Goal: Complete application form: Complete application form

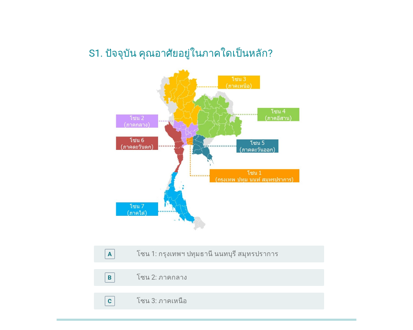
click at [112, 298] on div "C" at bounding box center [110, 300] width 4 height 9
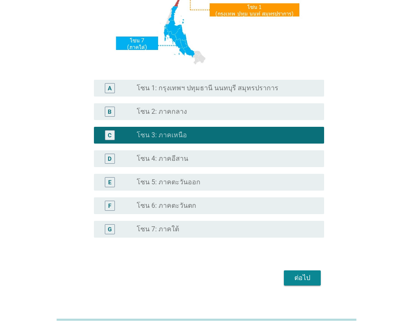
scroll to position [168, 0]
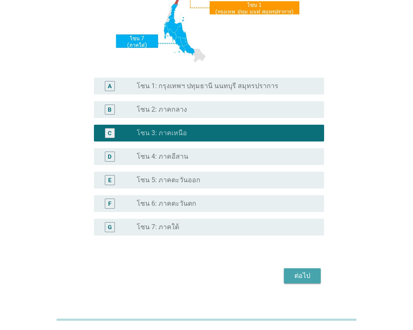
click at [297, 271] on div "ต่อไป" at bounding box center [302, 275] width 23 height 10
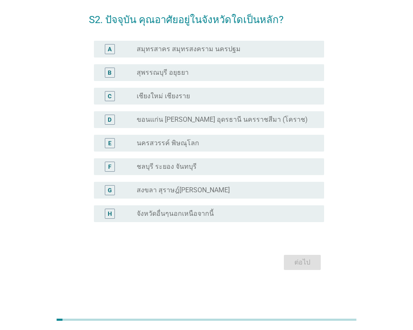
scroll to position [0, 0]
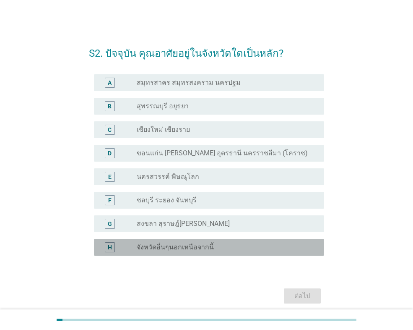
click at [112, 247] on div "H" at bounding box center [110, 247] width 10 height 10
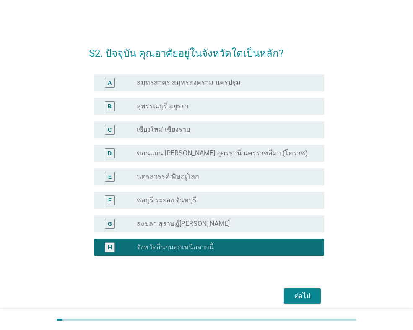
click at [307, 294] on div "ต่อไป" at bounding box center [302, 296] width 23 height 10
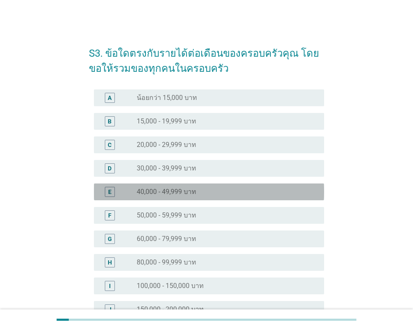
click at [110, 190] on div "E" at bounding box center [109, 191] width 3 height 9
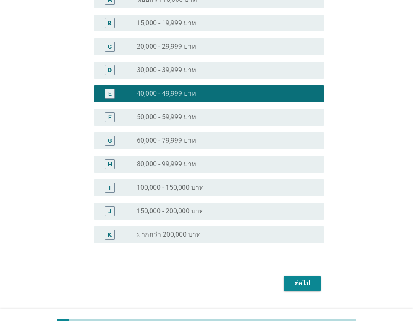
scroll to position [119, 0]
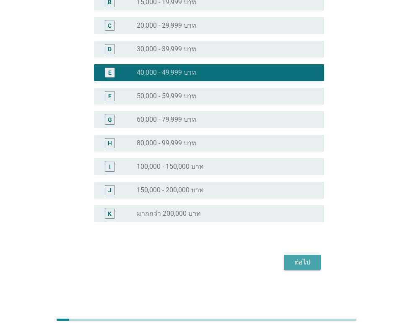
click at [302, 262] on div "ต่อไป" at bounding box center [302, 262] width 23 height 10
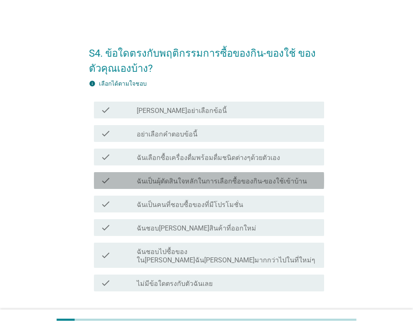
click at [103, 179] on icon "check" at bounding box center [106, 180] width 10 height 10
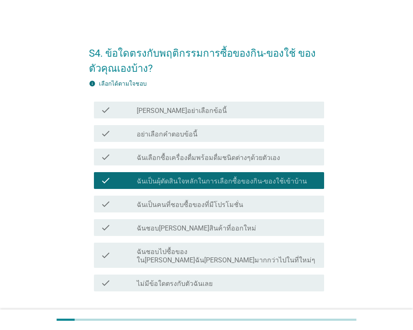
click at [103, 202] on icon "check" at bounding box center [106, 204] width 10 height 10
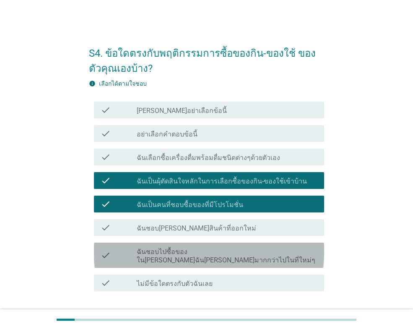
click at [107, 250] on icon "check" at bounding box center [106, 255] width 10 height 18
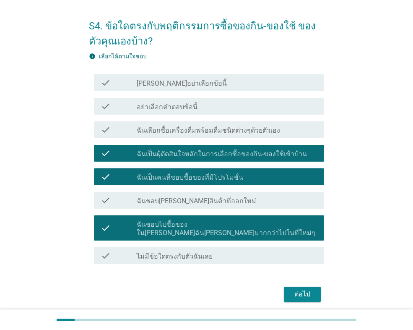
scroll to position [42, 0]
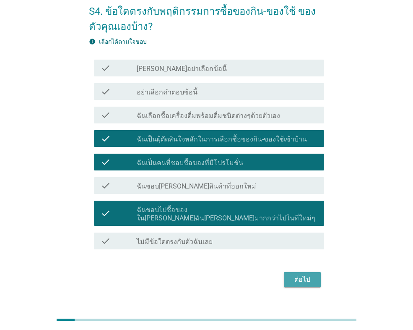
click at [304, 274] on div "ต่อไป" at bounding box center [302, 279] width 23 height 10
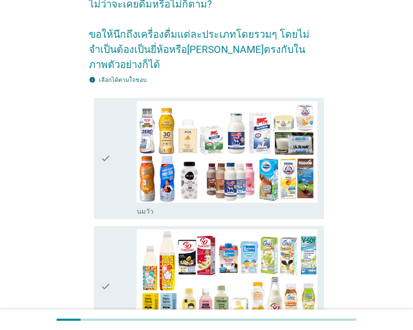
scroll to position [84, 0]
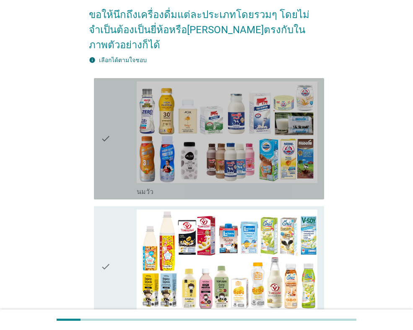
click at [118, 133] on div "check" at bounding box center [119, 138] width 36 height 114
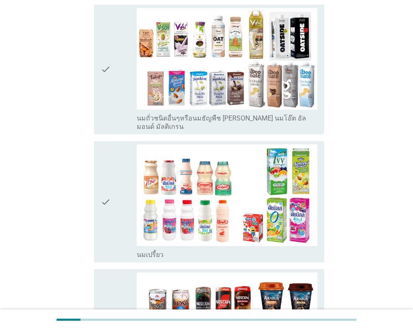
scroll to position [419, 0]
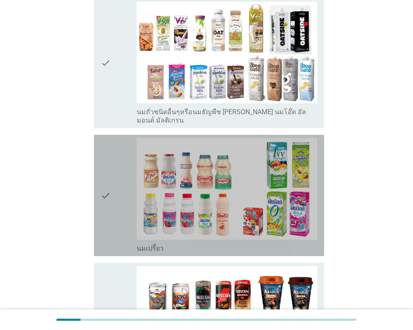
click at [120, 171] on div "check" at bounding box center [119, 195] width 36 height 114
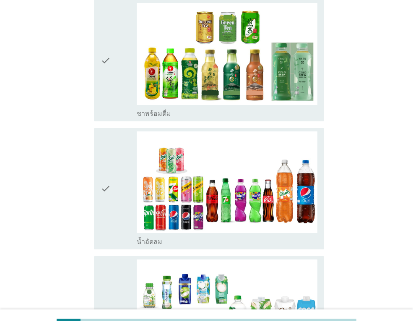
scroll to position [839, 0]
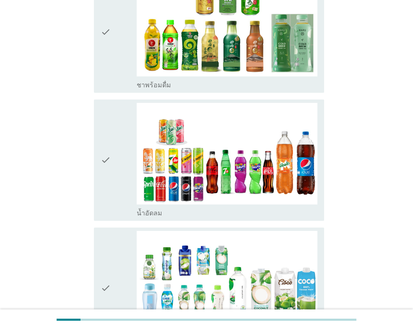
click at [120, 151] on div "check" at bounding box center [119, 160] width 36 height 114
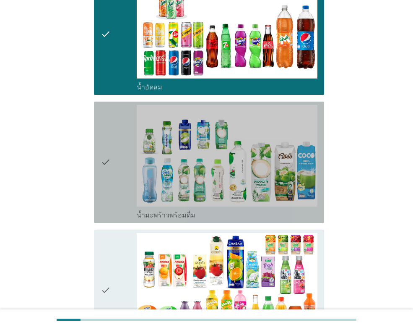
click at [122, 146] on div "check" at bounding box center [119, 162] width 36 height 114
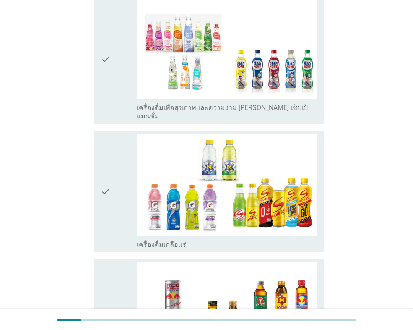
scroll to position [1468, 0]
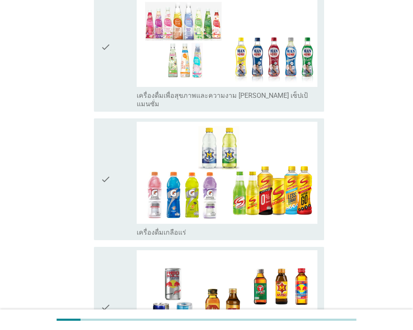
click at [121, 154] on div "check" at bounding box center [119, 179] width 36 height 114
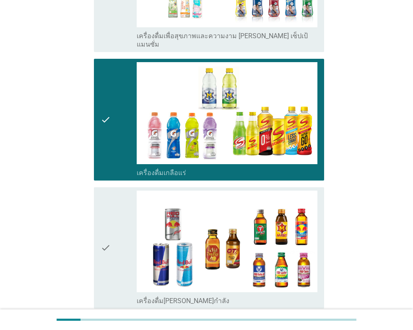
scroll to position [1594, 0]
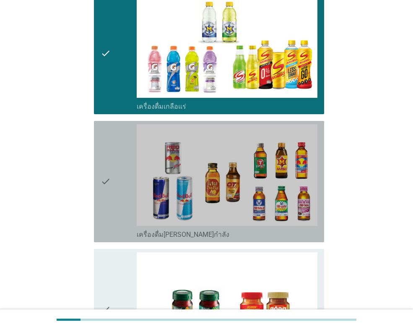
click at [122, 157] on div "check" at bounding box center [119, 181] width 36 height 114
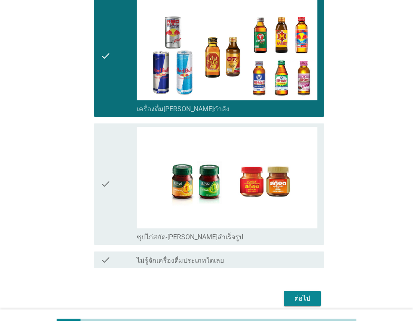
scroll to position [1723, 0]
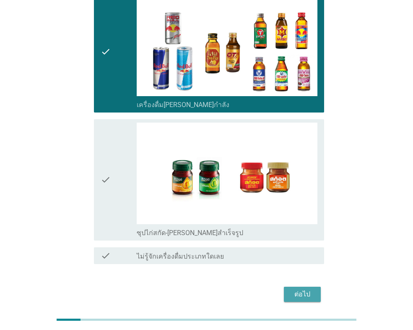
click at [299, 289] on div "ต่อไป" at bounding box center [302, 294] width 23 height 10
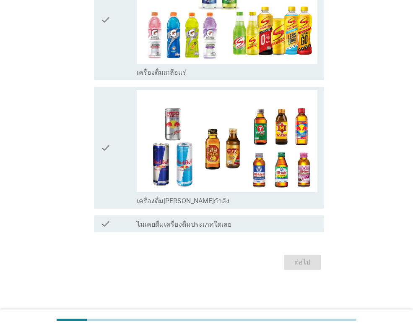
scroll to position [0, 0]
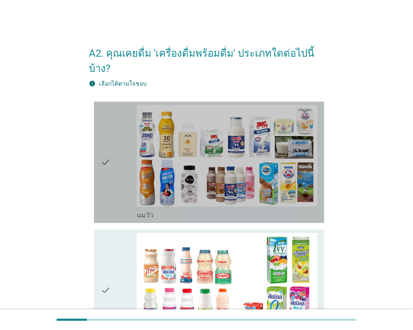
click at [122, 163] on div "check" at bounding box center [119, 162] width 36 height 114
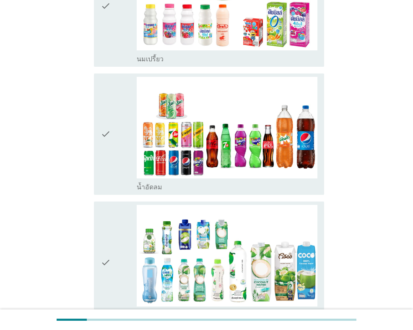
scroll to position [294, 0]
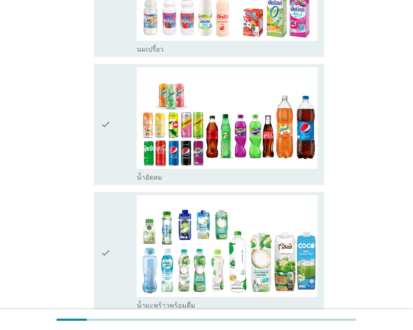
click at [120, 120] on div "check" at bounding box center [119, 124] width 36 height 114
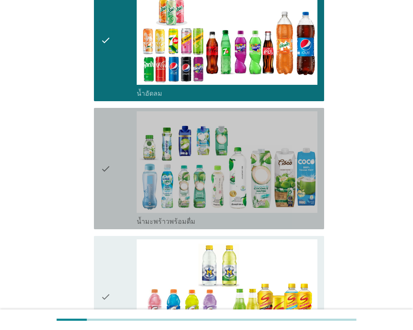
click at [120, 157] on div "check" at bounding box center [119, 168] width 36 height 114
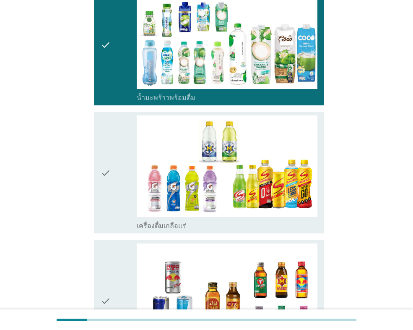
scroll to position [503, 0]
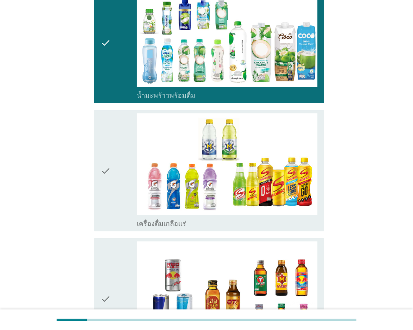
click at [122, 166] on div "check" at bounding box center [119, 170] width 36 height 114
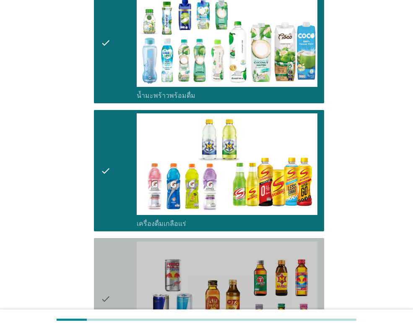
click at [126, 243] on div "check" at bounding box center [119, 298] width 36 height 114
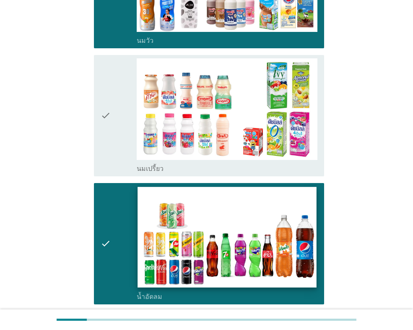
scroll to position [168, 0]
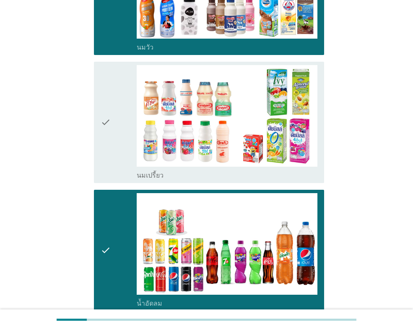
click at [120, 125] on div "check" at bounding box center [119, 122] width 36 height 114
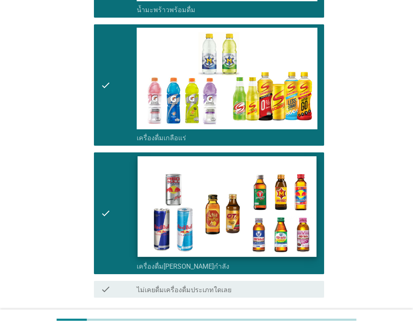
scroll to position [639, 0]
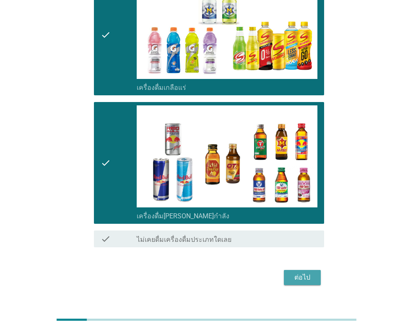
click at [304, 272] on div "ต่อไป" at bounding box center [302, 277] width 23 height 10
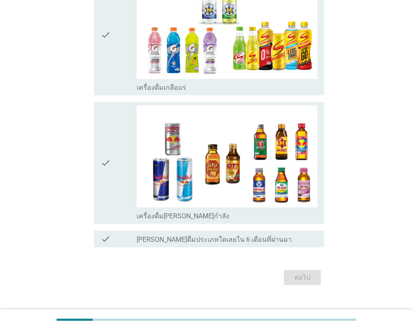
scroll to position [0, 0]
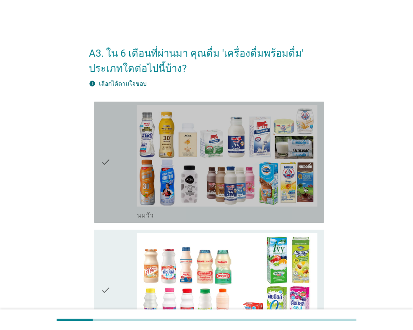
click at [119, 159] on div "check" at bounding box center [119, 162] width 36 height 114
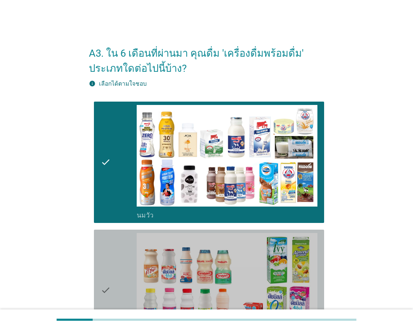
click at [124, 250] on div "check" at bounding box center [119, 290] width 36 height 114
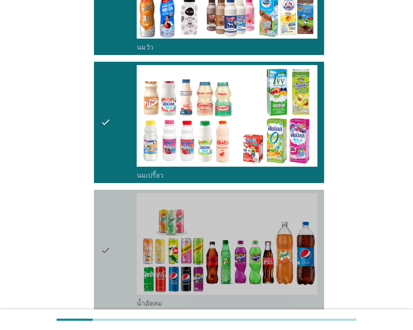
click at [132, 216] on div "check" at bounding box center [119, 250] width 36 height 114
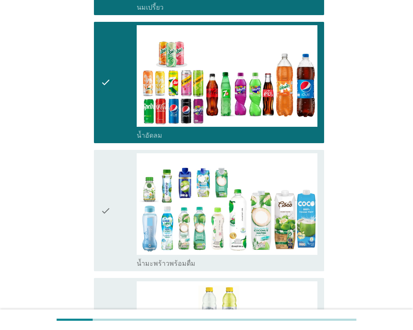
click at [124, 214] on div "check" at bounding box center [119, 210] width 36 height 114
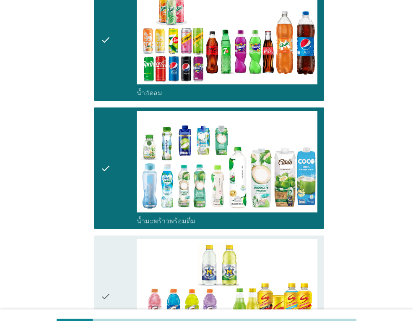
scroll to position [503, 0]
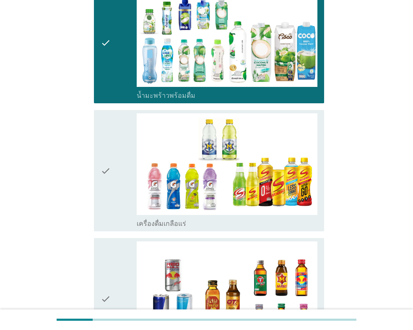
click at [123, 177] on div "check" at bounding box center [119, 170] width 36 height 114
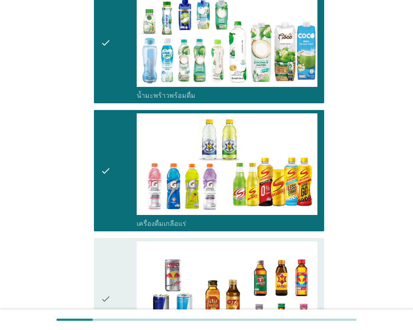
click at [127, 256] on div "check" at bounding box center [119, 298] width 36 height 114
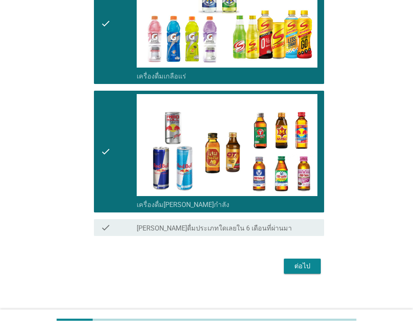
scroll to position [654, 0]
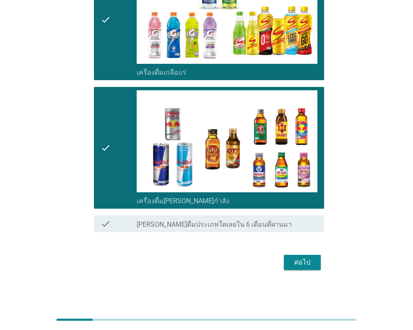
click at [305, 263] on div "ต่อไป" at bounding box center [302, 262] width 23 height 10
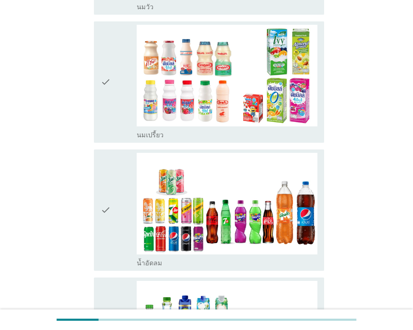
scroll to position [210, 0]
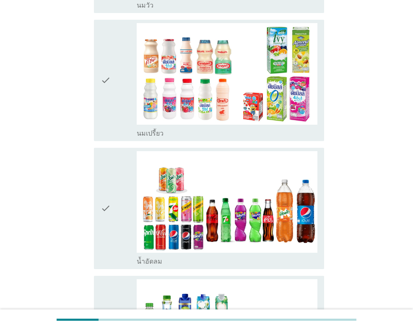
click at [117, 194] on div "check" at bounding box center [119, 208] width 36 height 114
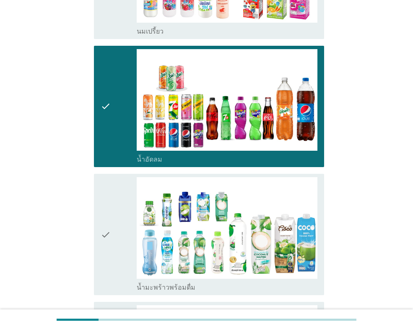
scroll to position [377, 0]
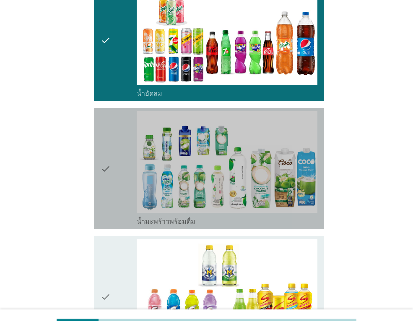
click at [121, 183] on div "check" at bounding box center [119, 168] width 36 height 114
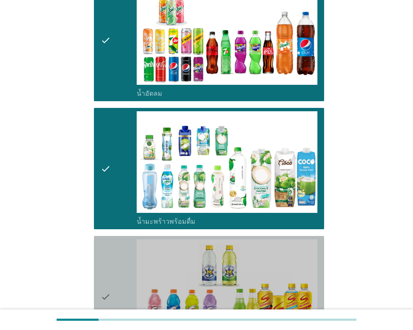
click at [125, 254] on div "check" at bounding box center [119, 296] width 36 height 114
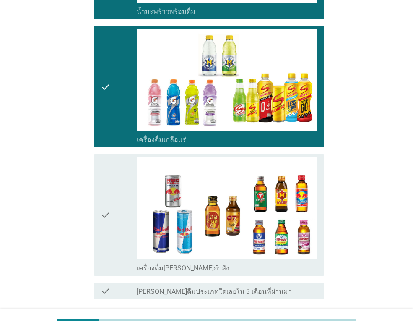
click at [124, 233] on div "check" at bounding box center [119, 214] width 36 height 114
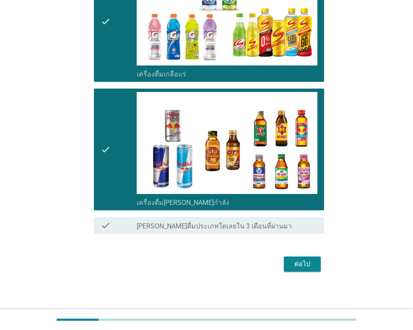
scroll to position [654, 0]
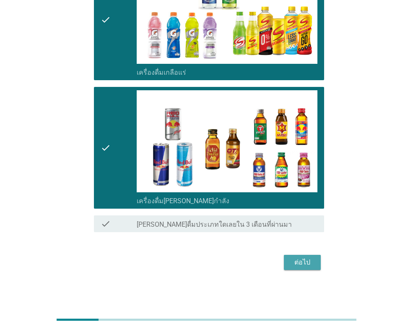
click at [299, 259] on div "ต่อไป" at bounding box center [302, 262] width 23 height 10
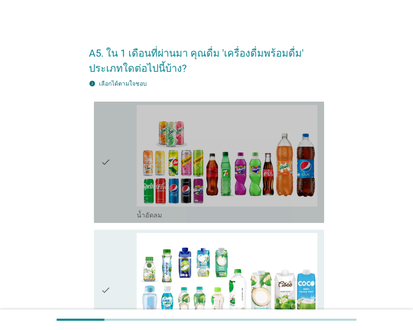
click at [128, 179] on div "check" at bounding box center [119, 162] width 36 height 114
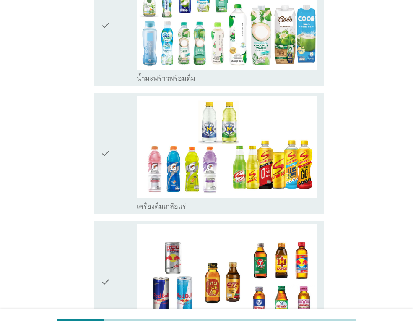
scroll to position [294, 0]
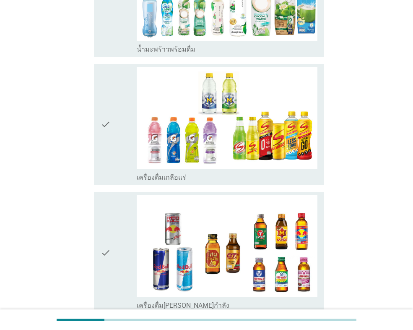
click at [117, 148] on div "check" at bounding box center [119, 124] width 36 height 114
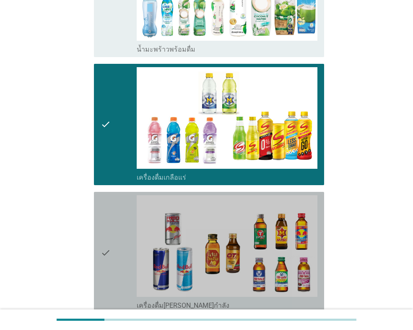
click at [127, 222] on div "check" at bounding box center [119, 252] width 36 height 114
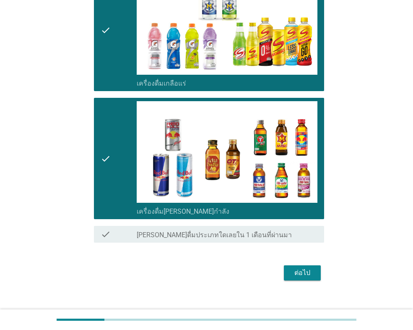
scroll to position [398, 0]
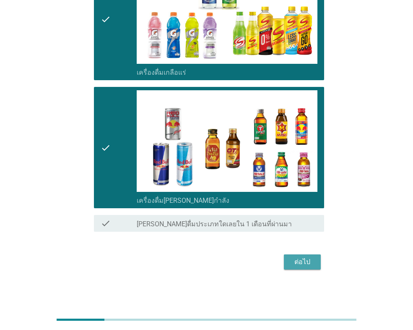
click at [299, 261] on div "ต่อไป" at bounding box center [302, 262] width 23 height 10
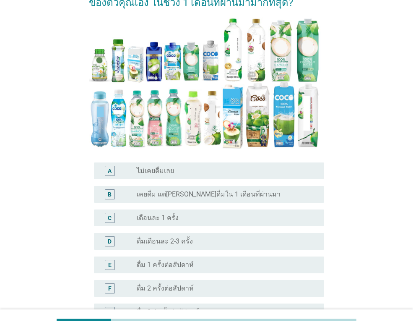
scroll to position [126, 0]
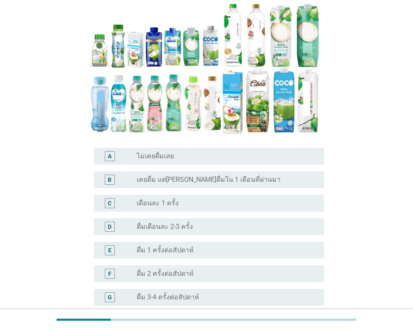
click at [108, 198] on div "C" at bounding box center [110, 202] width 4 height 9
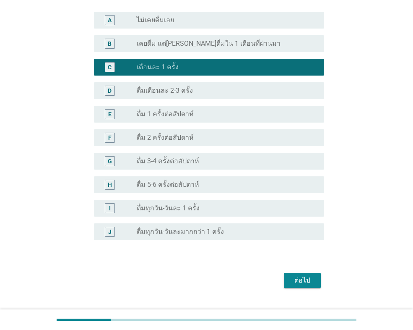
scroll to position [265, 0]
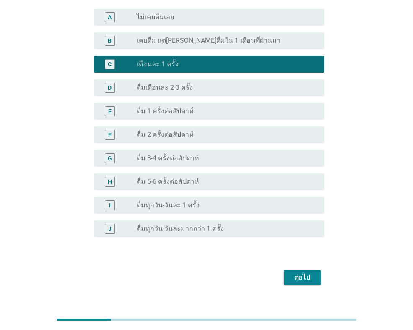
click at [302, 272] on div "ต่อไป" at bounding box center [302, 277] width 23 height 10
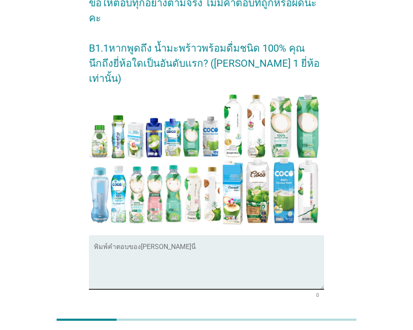
scroll to position [84, 0]
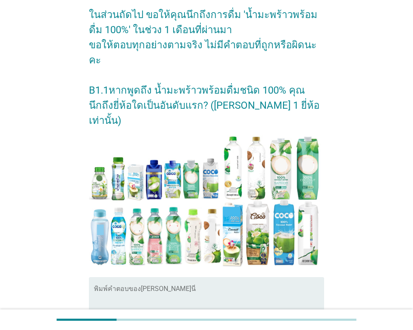
click at [96, 287] on textarea "พิมพ์คำตอบของคุณ ที่นี่" at bounding box center [209, 309] width 230 height 44
type textarea "x"
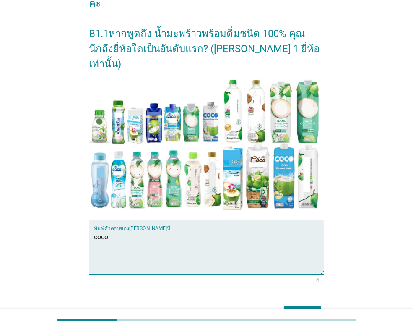
scroll to position [146, 0]
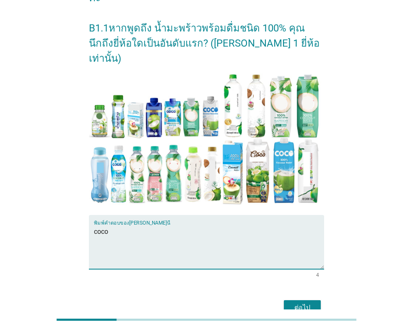
type textarea "coco"
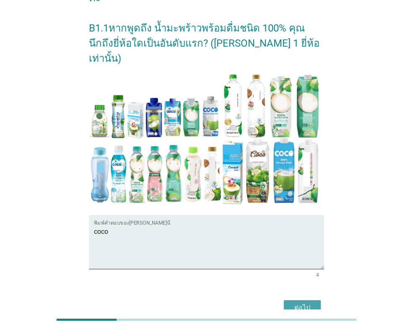
click at [301, 302] on div "ต่อไป" at bounding box center [302, 307] width 23 height 10
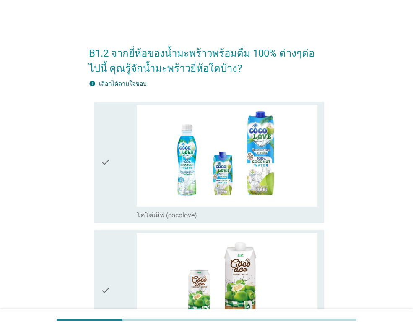
click at [122, 148] on div "check" at bounding box center [119, 162] width 36 height 114
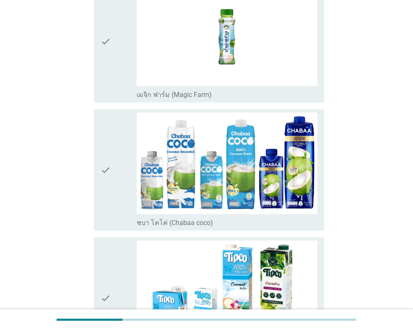
scroll to position [377, 0]
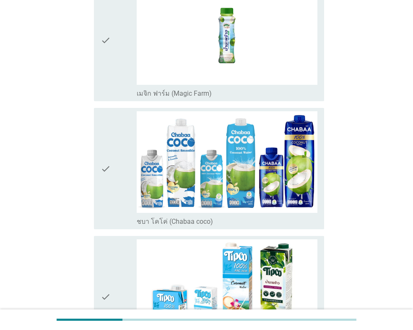
click at [122, 163] on div "check" at bounding box center [119, 168] width 36 height 114
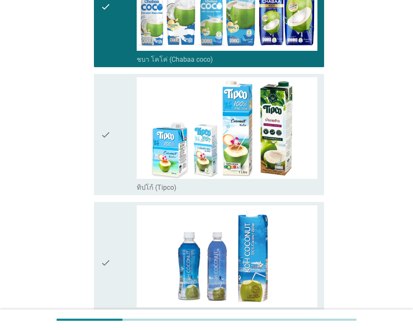
scroll to position [545, 0]
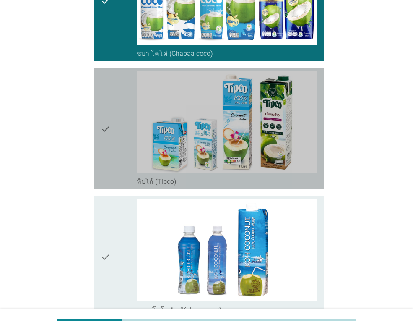
click at [124, 140] on div "check" at bounding box center [119, 128] width 36 height 114
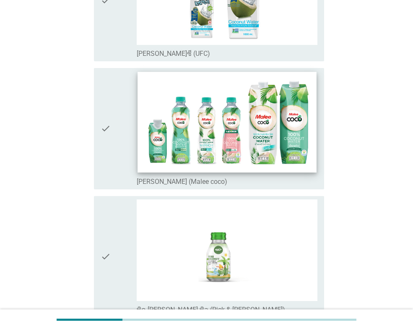
scroll to position [965, 0]
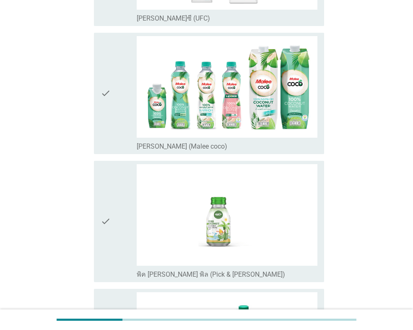
click at [122, 113] on div "check" at bounding box center [119, 93] width 36 height 114
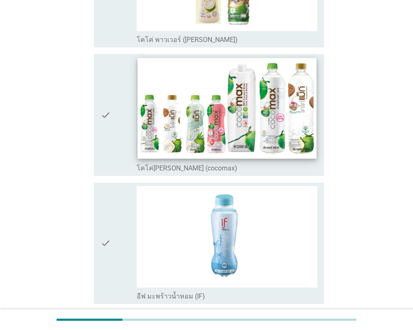
scroll to position [1468, 0]
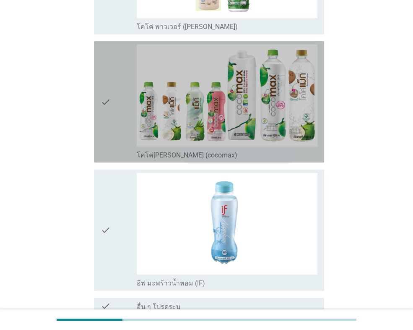
click at [113, 118] on div "check" at bounding box center [119, 101] width 36 height 114
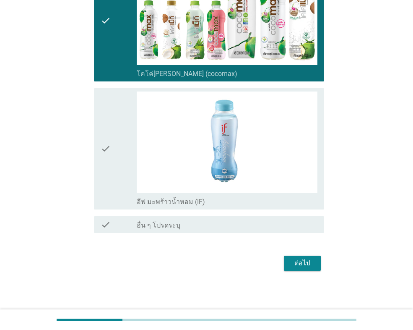
scroll to position [1550, 0]
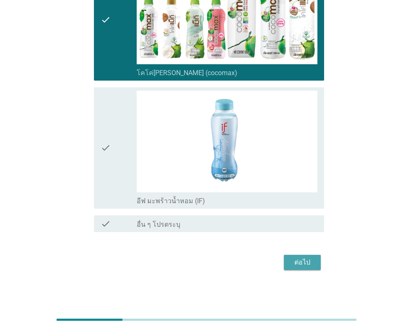
click at [304, 263] on div "ต่อไป" at bounding box center [302, 262] width 23 height 10
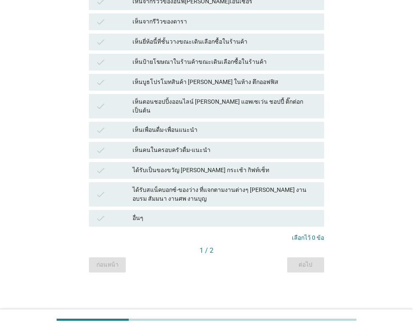
scroll to position [0, 0]
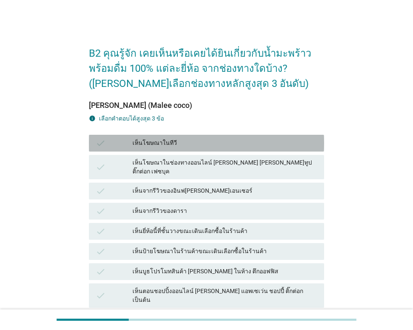
click at [118, 145] on div "check" at bounding box center [114, 143] width 37 height 10
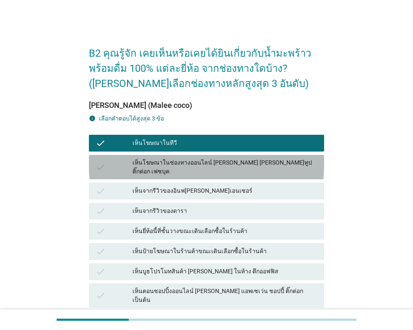
click at [120, 162] on div "check" at bounding box center [114, 167] width 37 height 18
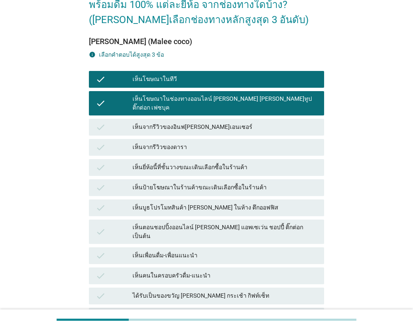
scroll to position [84, 0]
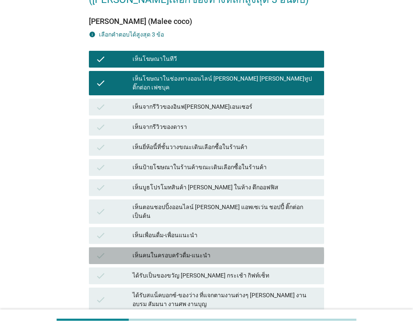
click at [118, 250] on div "check" at bounding box center [114, 255] width 37 height 10
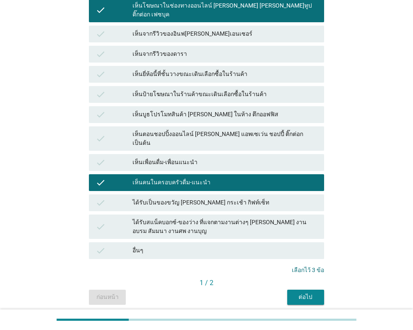
scroll to position [174, 0]
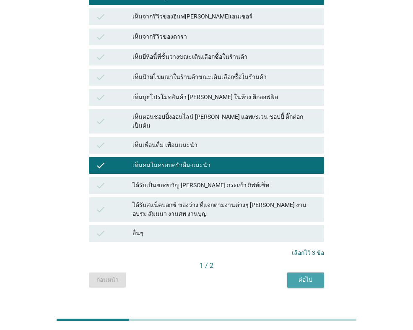
click at [302, 275] on div "ต่อไป" at bounding box center [305, 279] width 23 height 9
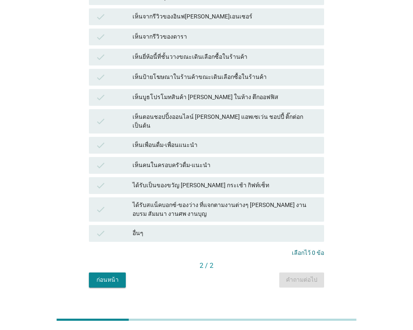
scroll to position [0, 0]
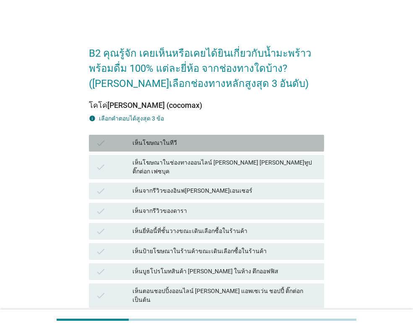
click at [122, 142] on div "check" at bounding box center [114, 143] width 37 height 10
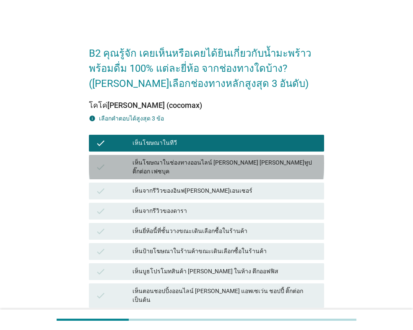
click at [117, 160] on div "check" at bounding box center [114, 167] width 37 height 18
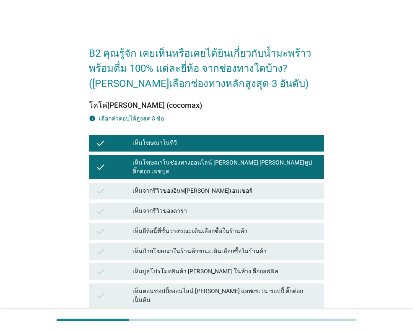
scroll to position [42, 0]
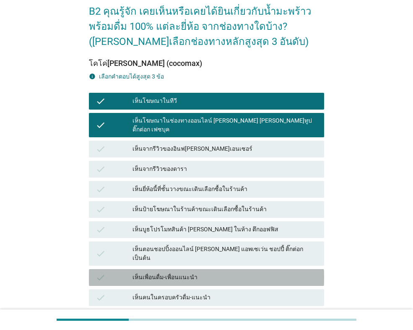
click at [117, 272] on div "check" at bounding box center [114, 277] width 37 height 10
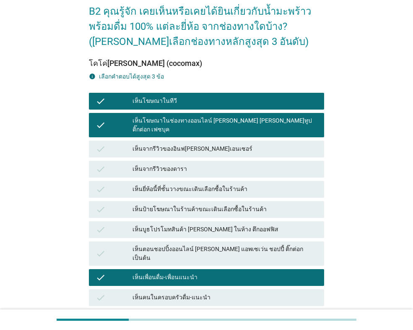
click at [122, 292] on div "check" at bounding box center [114, 297] width 37 height 10
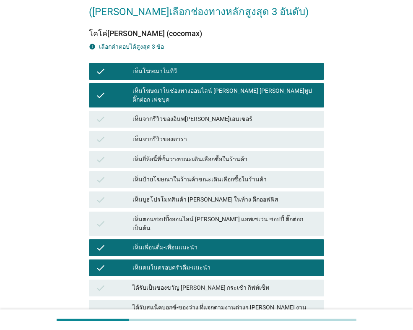
scroll to position [174, 0]
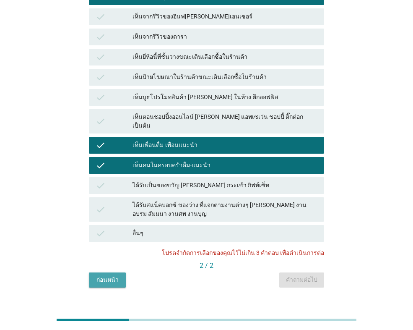
click at [107, 275] on div "ก่อนหน้า" at bounding box center [107, 279] width 23 height 9
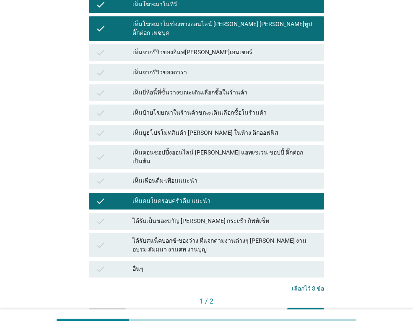
scroll to position [168, 0]
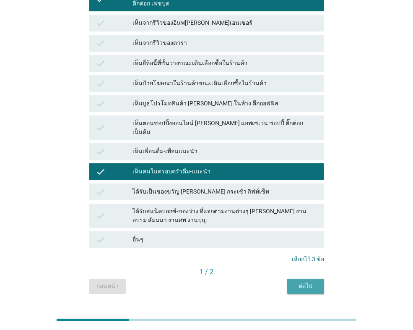
click at [308, 281] on div "ต่อไป" at bounding box center [305, 285] width 23 height 9
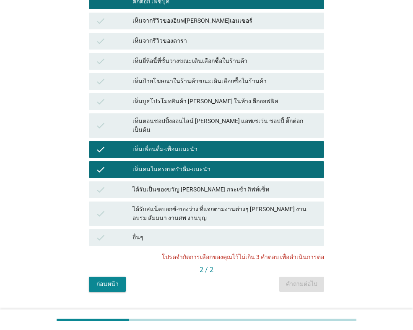
scroll to position [174, 0]
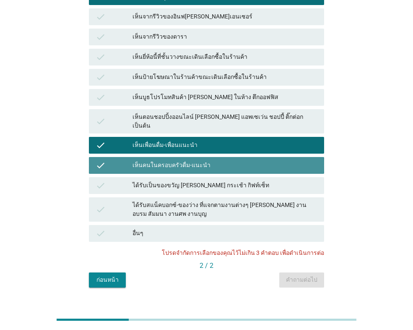
click at [114, 160] on div "check" at bounding box center [114, 165] width 37 height 10
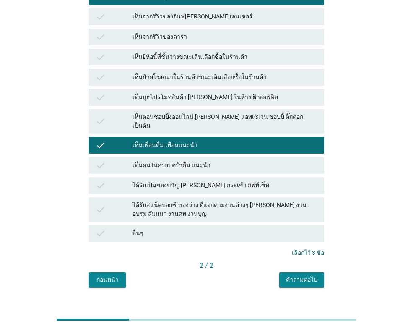
click at [298, 275] on div "คำถามต่อไป" at bounding box center [301, 279] width 31 height 9
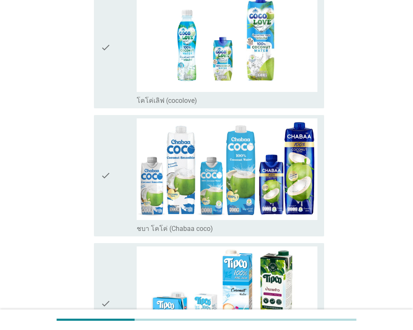
scroll to position [126, 0]
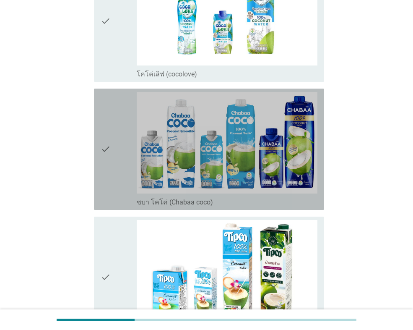
click at [112, 173] on div "check" at bounding box center [119, 149] width 36 height 114
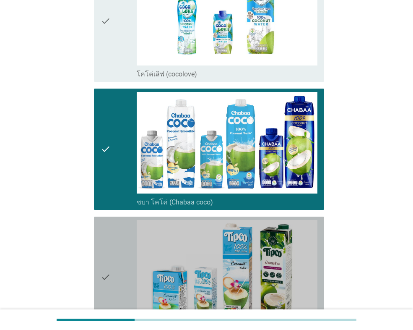
click at [120, 245] on div "check" at bounding box center [119, 277] width 36 height 114
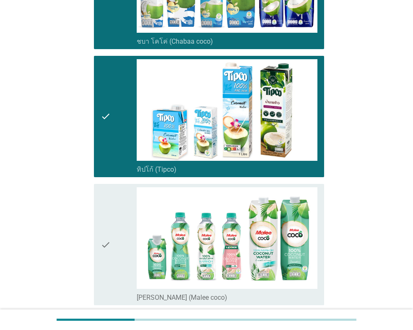
scroll to position [294, 0]
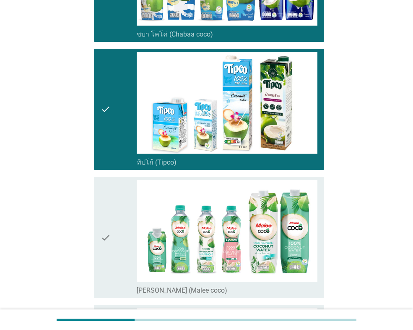
click at [116, 251] on div "check" at bounding box center [119, 237] width 36 height 114
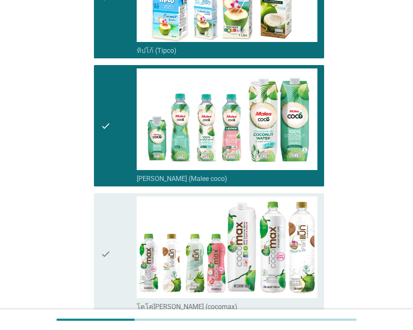
scroll to position [461, 0]
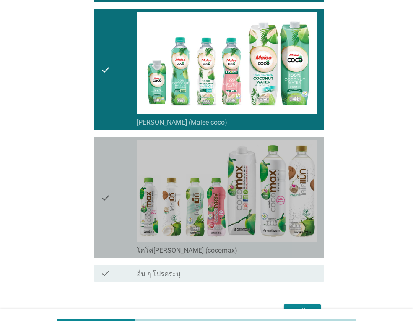
click at [117, 223] on div "check" at bounding box center [119, 197] width 36 height 114
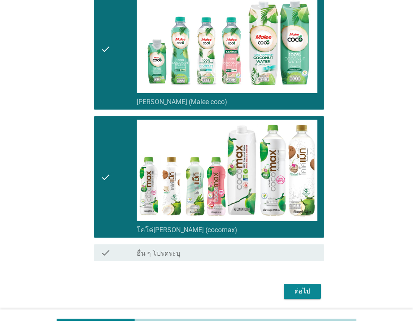
scroll to position [511, 0]
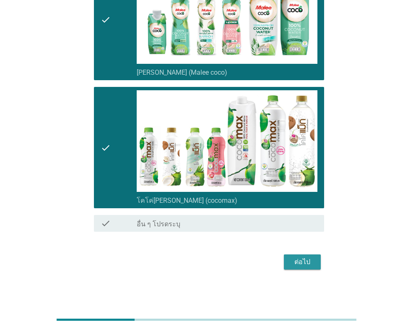
click at [297, 261] on div "ต่อไป" at bounding box center [302, 262] width 23 height 10
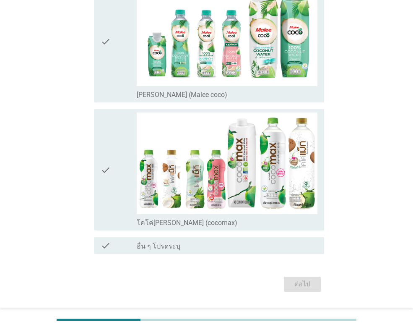
scroll to position [398, 0]
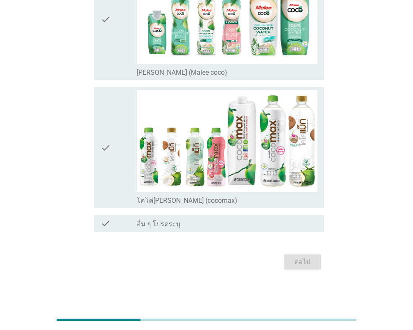
click at [116, 159] on div "check" at bounding box center [119, 147] width 36 height 114
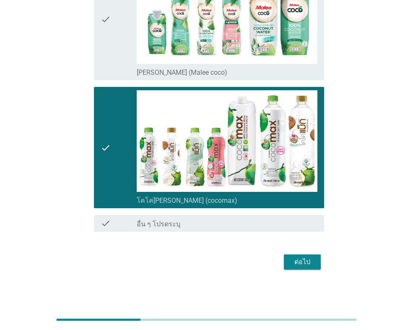
click at [299, 260] on div "ต่อไป" at bounding box center [302, 262] width 23 height 10
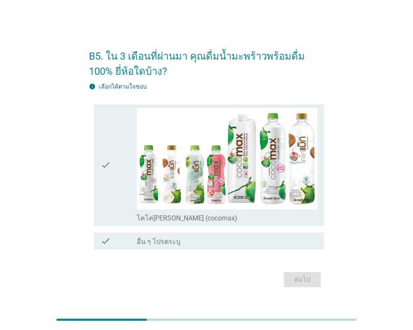
click at [116, 179] on div "check" at bounding box center [119, 165] width 36 height 114
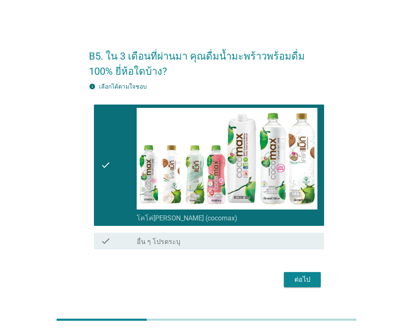
click at [303, 279] on div "ต่อไป" at bounding box center [302, 279] width 23 height 10
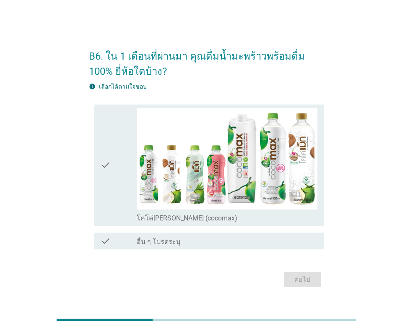
click at [120, 180] on div "check" at bounding box center [119, 165] width 36 height 114
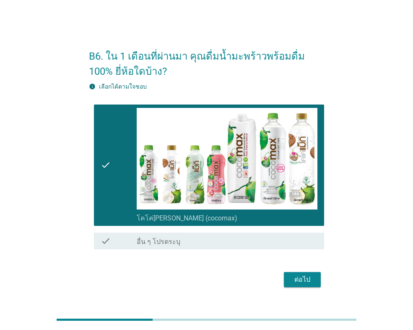
click at [304, 277] on div "ต่อไป" at bounding box center [302, 279] width 23 height 10
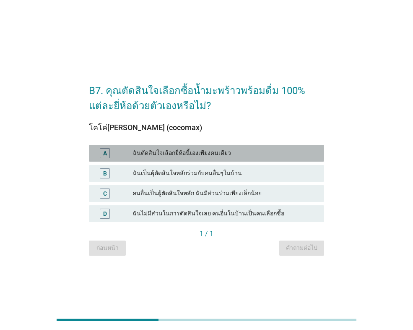
click at [108, 153] on div "A" at bounding box center [105, 153] width 10 height 10
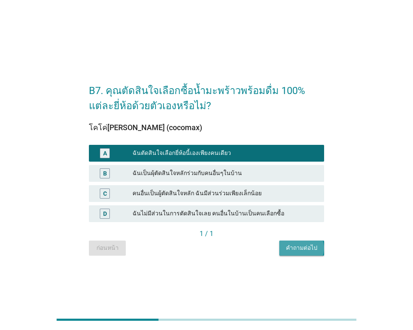
click at [299, 245] on div "คำถามต่อไป" at bounding box center [301, 247] width 31 height 9
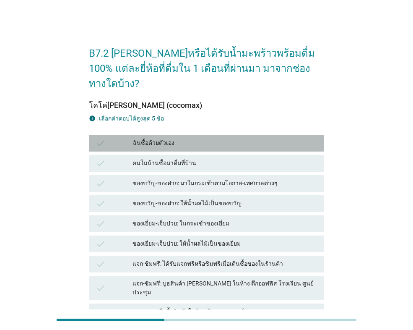
click at [116, 138] on div "check" at bounding box center [114, 143] width 37 height 10
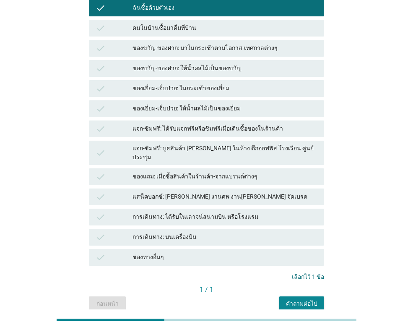
scroll to position [151, 0]
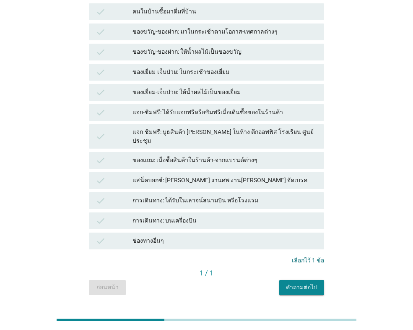
click at [300, 283] on div "คำถามต่อไป" at bounding box center [301, 287] width 31 height 9
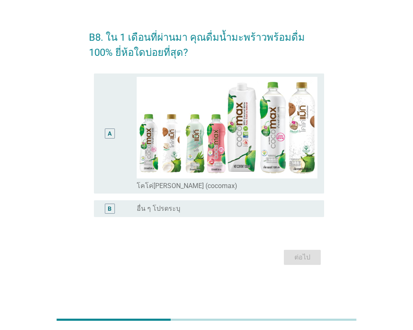
scroll to position [0, 0]
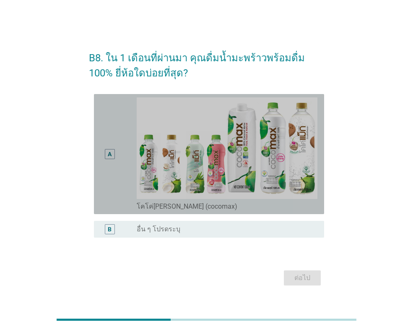
click at [120, 160] on div "A" at bounding box center [119, 153] width 36 height 113
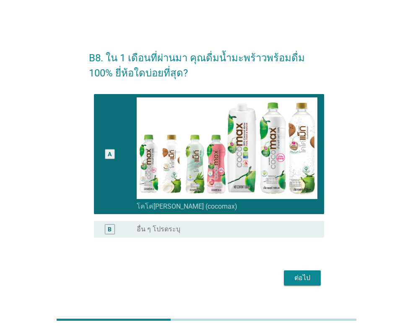
click at [300, 276] on div "ต่อไป" at bounding box center [302, 278] width 23 height 10
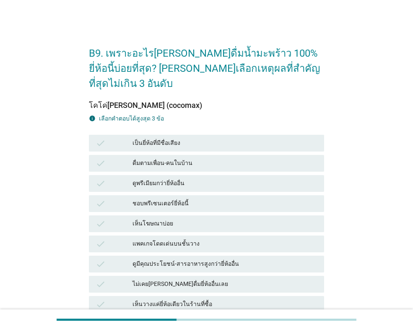
click at [114, 138] on div "check" at bounding box center [114, 143] width 37 height 10
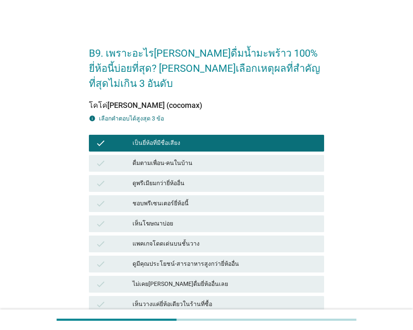
click at [114, 178] on div "check" at bounding box center [114, 183] width 37 height 10
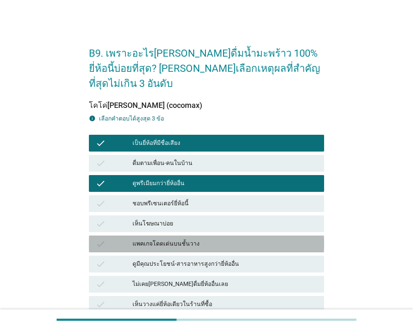
click at [115, 239] on div "check" at bounding box center [114, 244] width 37 height 10
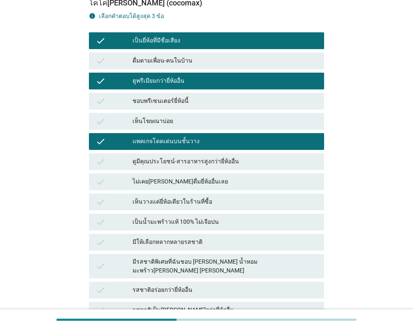
scroll to position [126, 0]
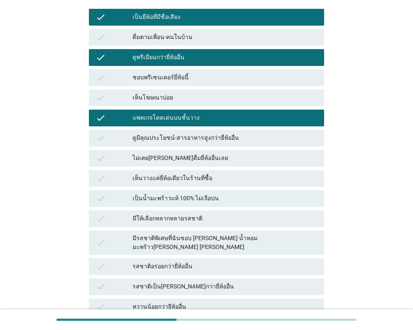
click at [116, 190] on div "check เป็นน้ำมะพร้าวแท้ 100% ไม่เจือปน" at bounding box center [206, 198] width 235 height 17
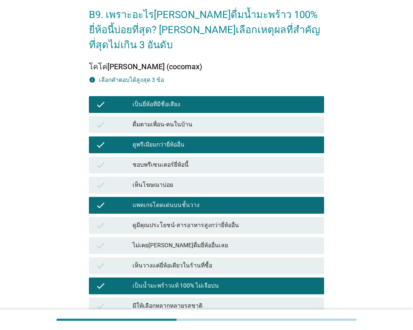
scroll to position [37, 0]
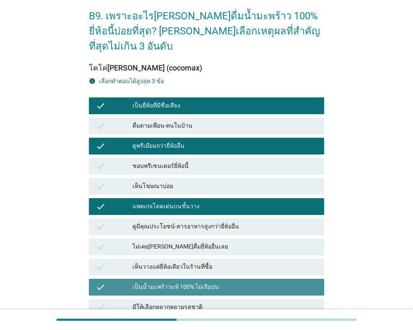
click at [172, 282] on div "เป็นน้ำมะพร้าวแท้ 100% ไม่เจือปน" at bounding box center [225, 287] width 185 height 10
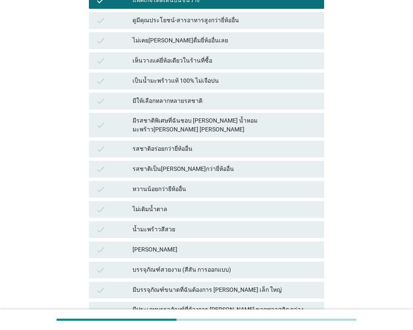
scroll to position [373, 0]
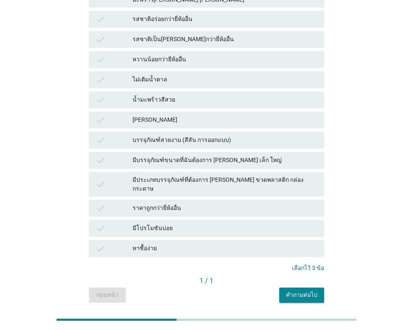
click at [297, 290] on div "คำถามต่อไป" at bounding box center [301, 294] width 31 height 9
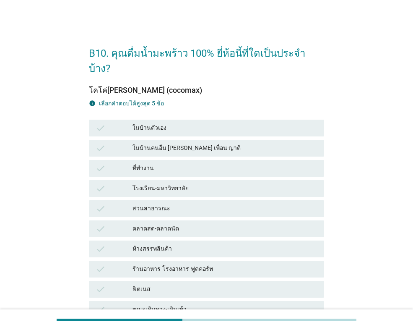
click at [121, 123] on div "check" at bounding box center [114, 128] width 37 height 10
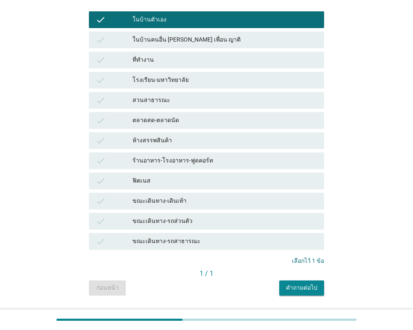
scroll to position [116, 0]
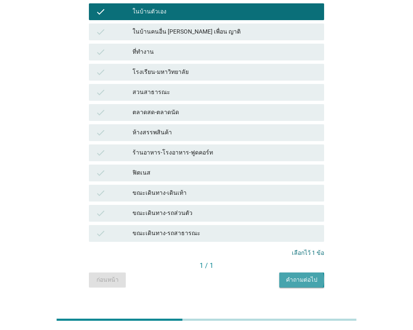
click at [299, 275] on div "คำถามต่อไป" at bounding box center [301, 279] width 31 height 9
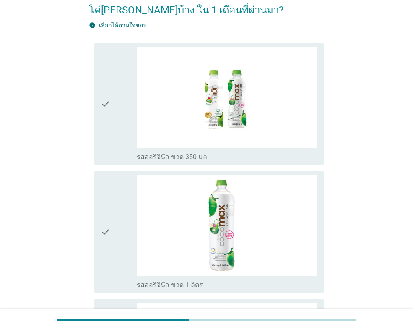
scroll to position [84, 0]
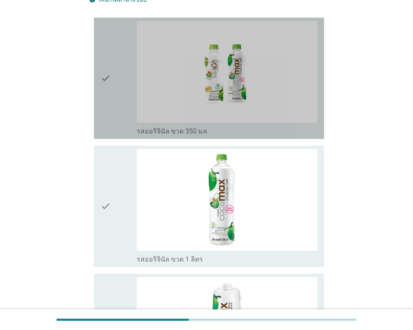
click at [120, 95] on div "check" at bounding box center [119, 78] width 36 height 114
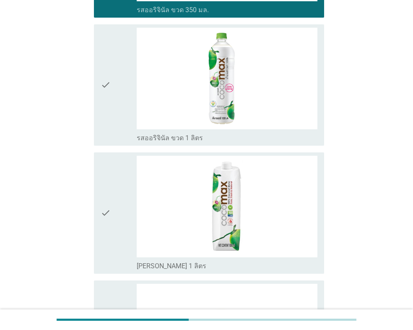
scroll to position [168, 0]
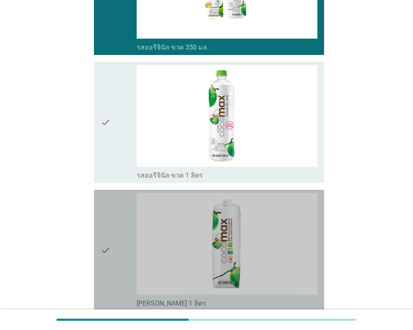
click at [120, 234] on div "check" at bounding box center [119, 250] width 36 height 114
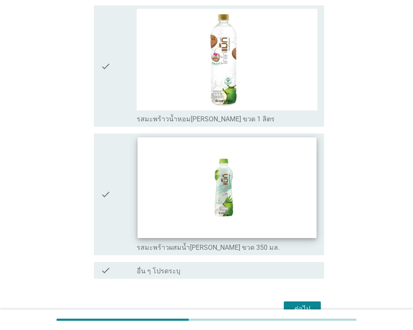
scroll to position [654, 0]
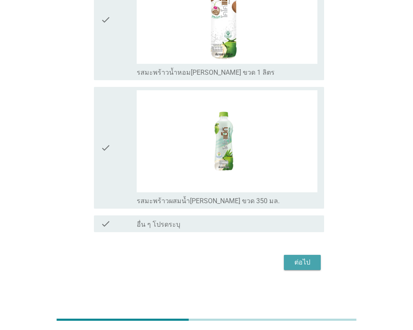
click at [300, 260] on div "ต่อไป" at bounding box center [302, 262] width 23 height 10
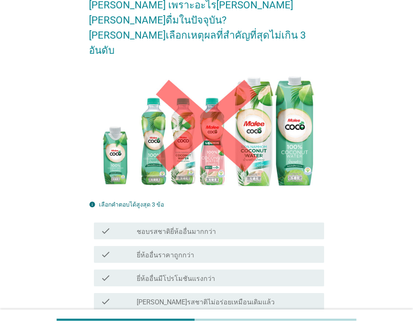
scroll to position [84, 0]
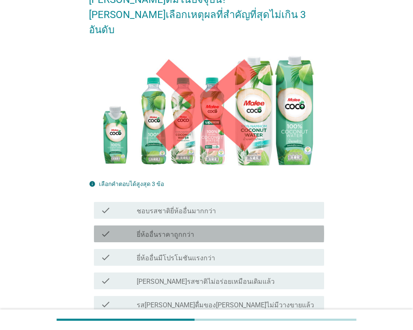
click at [200, 229] on div "check_box_outline_blank ยี่ห้ออื่นราคาถูกกว่า" at bounding box center [227, 234] width 181 height 10
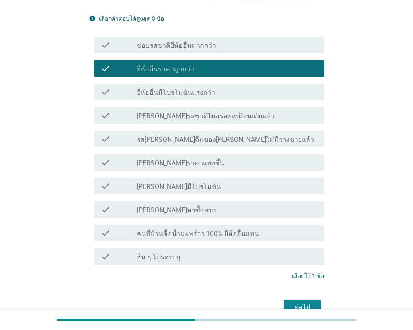
scroll to position [252, 0]
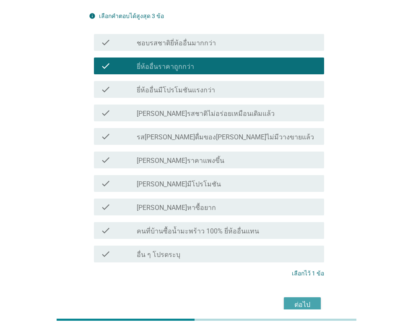
click at [300, 299] on div "ต่อไป" at bounding box center [302, 304] width 23 height 10
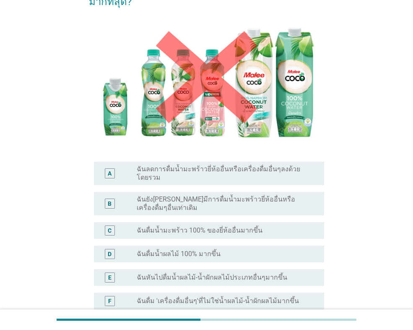
scroll to position [84, 0]
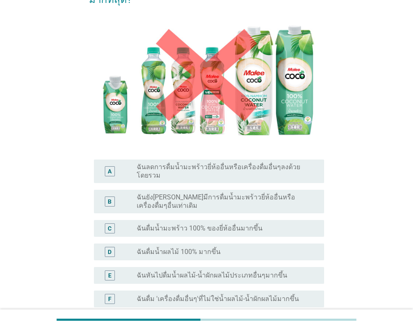
click at [172, 193] on label "ฉันยัง[PERSON_NAME]มีการดื่มน้ำมะพร้าวยี่ห้ออื่นหรือเครื่องดื่มๆอื่นเท่าเดิม" at bounding box center [224, 201] width 174 height 17
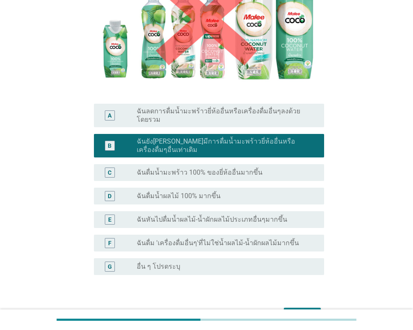
scroll to position [164, 0]
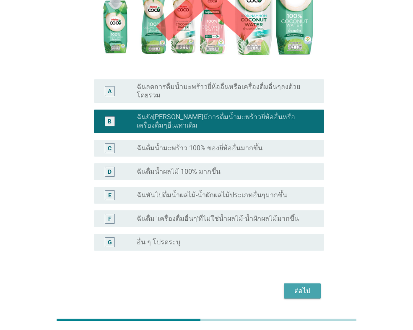
click at [299, 286] on div "ต่อไป" at bounding box center [302, 291] width 23 height 10
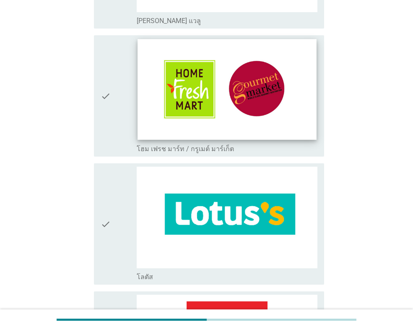
scroll to position [1132, 0]
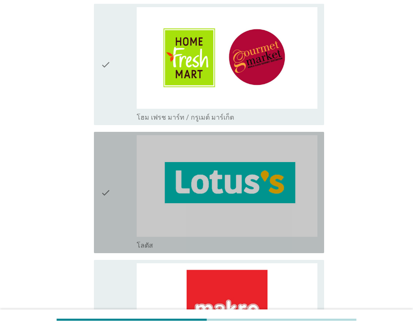
click at [127, 193] on div "check" at bounding box center [119, 192] width 36 height 114
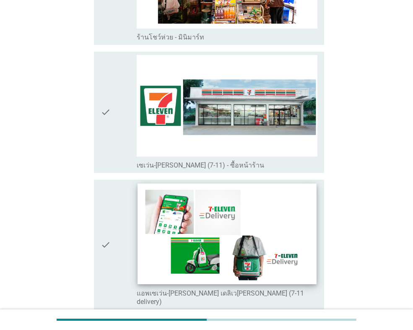
scroll to position [1677, 0]
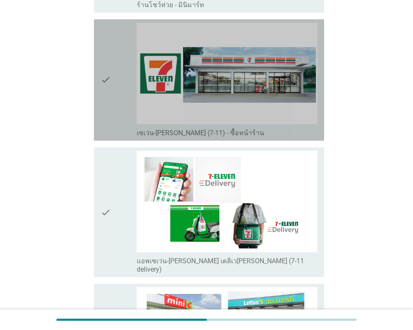
click at [122, 83] on div "check" at bounding box center [119, 80] width 36 height 114
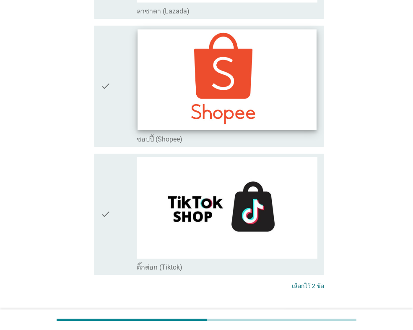
scroll to position [2366, 0]
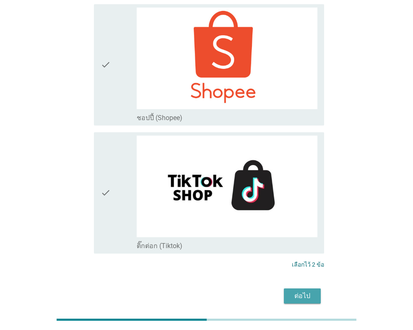
click at [298, 291] on div "ต่อไป" at bounding box center [302, 296] width 23 height 10
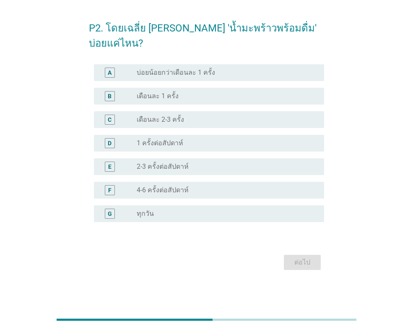
scroll to position [0, 0]
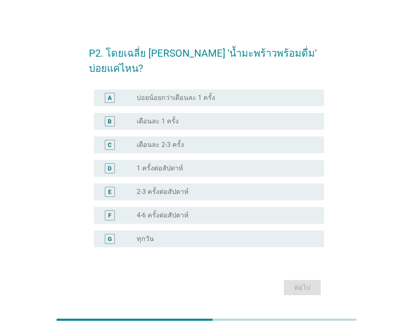
click at [112, 117] on div "B" at bounding box center [110, 121] width 4 height 9
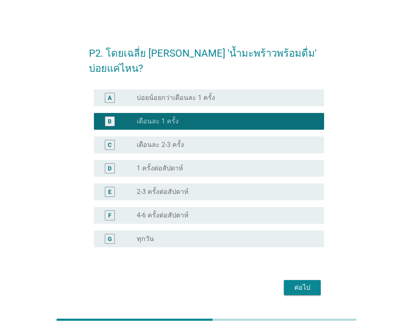
click at [294, 282] on div "ต่อไป" at bounding box center [302, 287] width 23 height 10
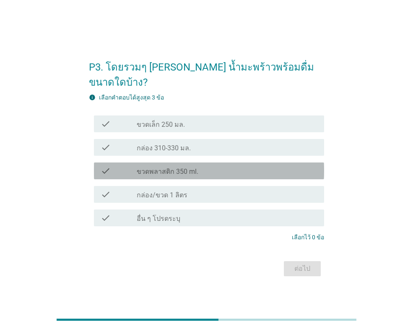
click at [105, 166] on icon "check" at bounding box center [106, 171] width 10 height 10
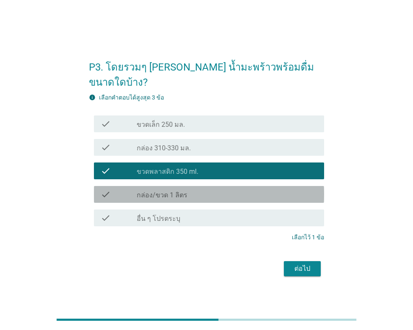
click at [104, 189] on icon "check" at bounding box center [106, 194] width 10 height 10
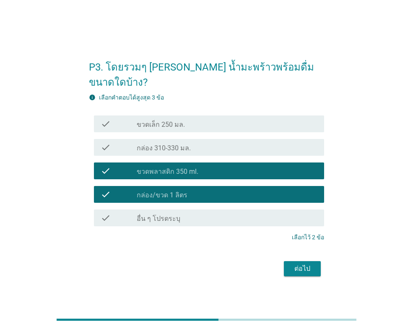
click at [300, 263] on div "ต่อไป" at bounding box center [302, 268] width 23 height 10
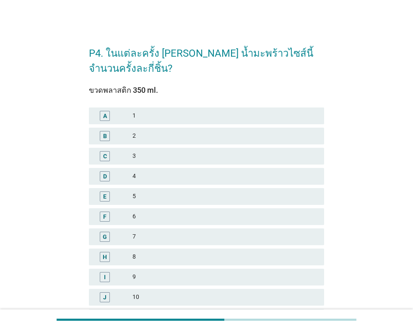
click at [103, 114] on div "A" at bounding box center [105, 115] width 4 height 9
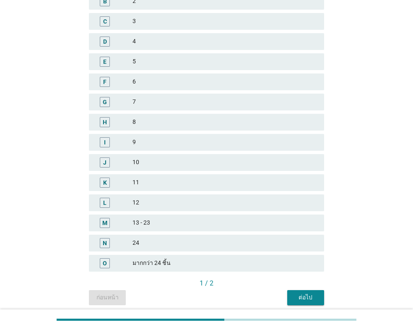
scroll to position [167, 0]
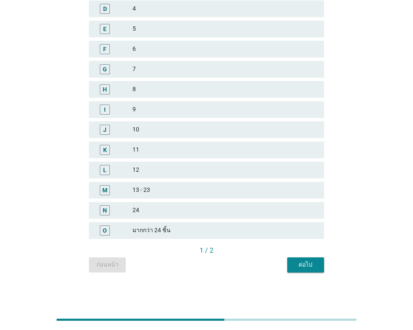
click at [306, 265] on div "ต่อไป" at bounding box center [305, 264] width 23 height 9
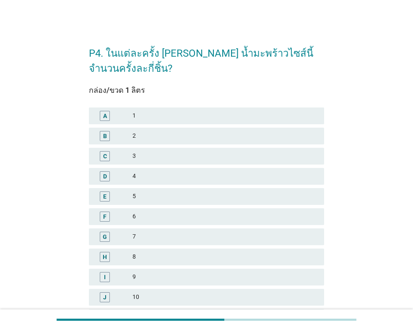
click at [104, 116] on div "A" at bounding box center [105, 115] width 4 height 9
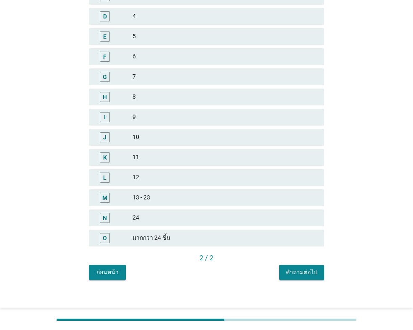
scroll to position [167, 0]
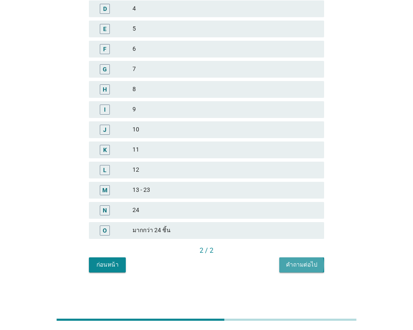
click at [304, 265] on div "คำถามต่อไป" at bounding box center [301, 264] width 31 height 9
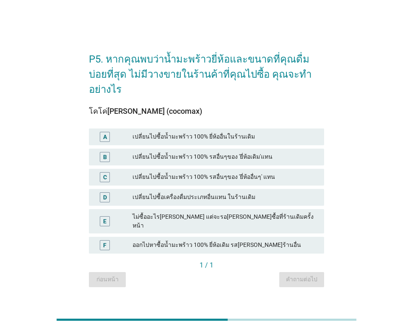
click at [108, 132] on div "A" at bounding box center [105, 137] width 10 height 10
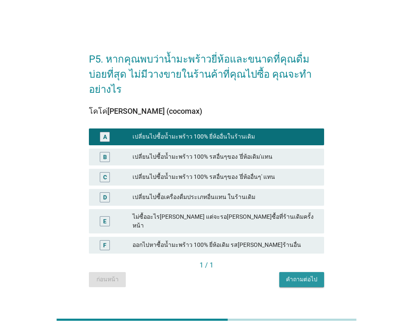
click at [298, 275] on div "คำถามต่อไป" at bounding box center [301, 279] width 31 height 9
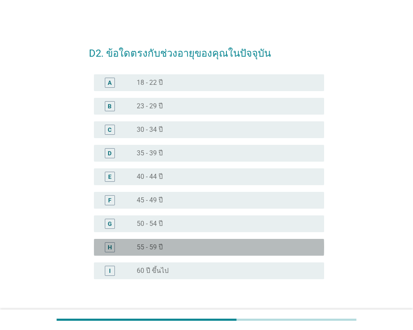
click at [109, 245] on div "H" at bounding box center [110, 246] width 4 height 9
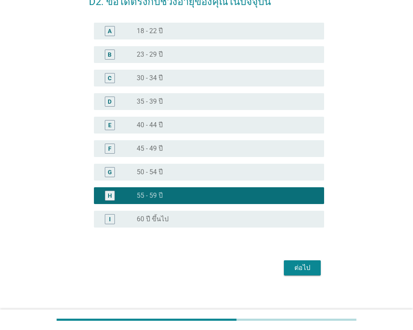
scroll to position [57, 0]
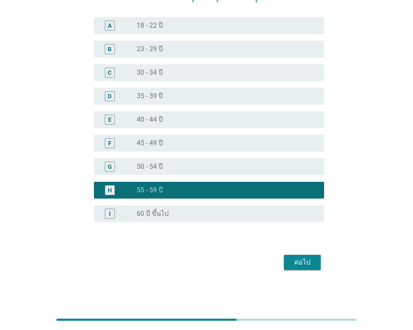
click at [300, 262] on div "ต่อไป" at bounding box center [302, 262] width 23 height 10
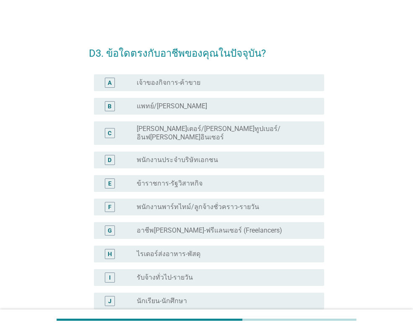
click at [111, 80] on div "A" at bounding box center [110, 82] width 4 height 9
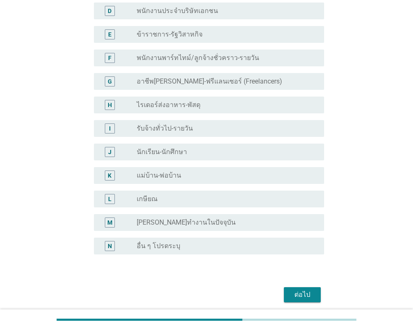
scroll to position [174, 0]
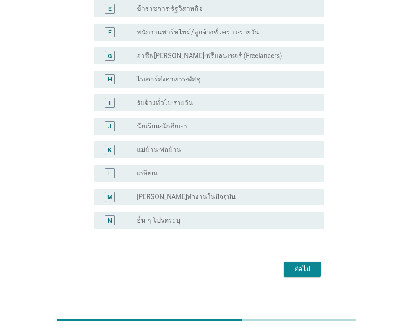
click at [298, 264] on div "ต่อไป" at bounding box center [302, 269] width 23 height 10
